Goal: Task Accomplishment & Management: Use online tool/utility

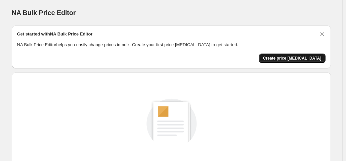
click at [297, 56] on span "Create price [MEDICAL_DATA]" at bounding box center [292, 58] width 58 height 5
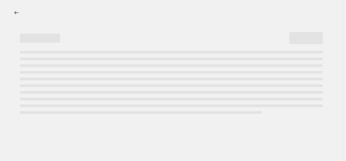
select select "percentage"
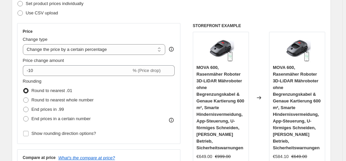
scroll to position [97, 0]
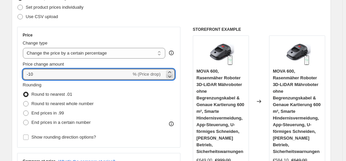
click at [172, 76] on icon at bounding box center [169, 76] width 7 height 7
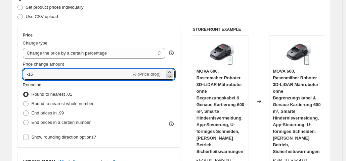
click at [172, 76] on icon at bounding box center [169, 76] width 7 height 7
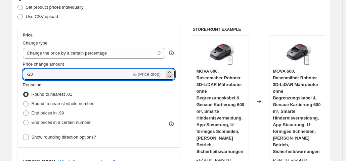
click at [172, 76] on icon at bounding box center [169, 76] width 7 height 7
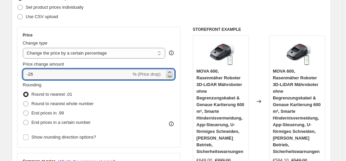
type input "-27"
click at [184, 59] on div "Price Change type Change the price to a certain amount Change the price by a ce…" at bounding box center [171, 109] width 308 height 164
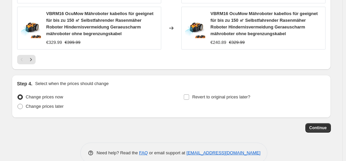
scroll to position [588, 0]
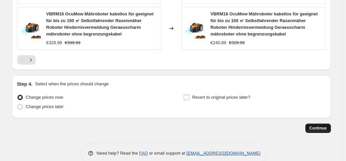
click at [321, 130] on button "Continue" at bounding box center [318, 128] width 26 height 9
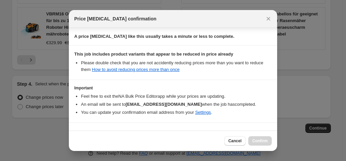
scroll to position [120, 0]
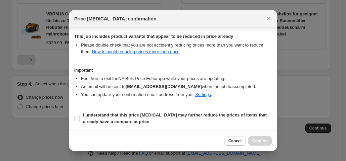
click at [107, 114] on b "I understand that this price [MEDICAL_DATA] may further reduce the prices of it…" at bounding box center [175, 119] width 184 height 12
click at [80, 116] on input "I understand that this price [MEDICAL_DATA] may further reduce the prices of it…" at bounding box center [77, 118] width 5 height 5
checkbox input "true"
click at [259, 144] on span "Confirm" at bounding box center [259, 141] width 15 height 5
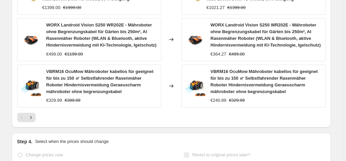
scroll to position [606, 0]
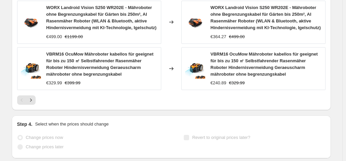
select select "percentage"
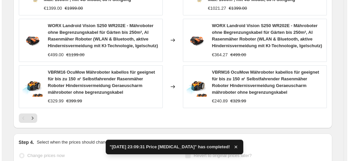
scroll to position [0, 0]
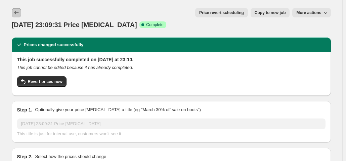
click at [19, 10] on icon "Price change jobs" at bounding box center [16, 12] width 7 height 7
